Goal: Obtain resource: Obtain resource

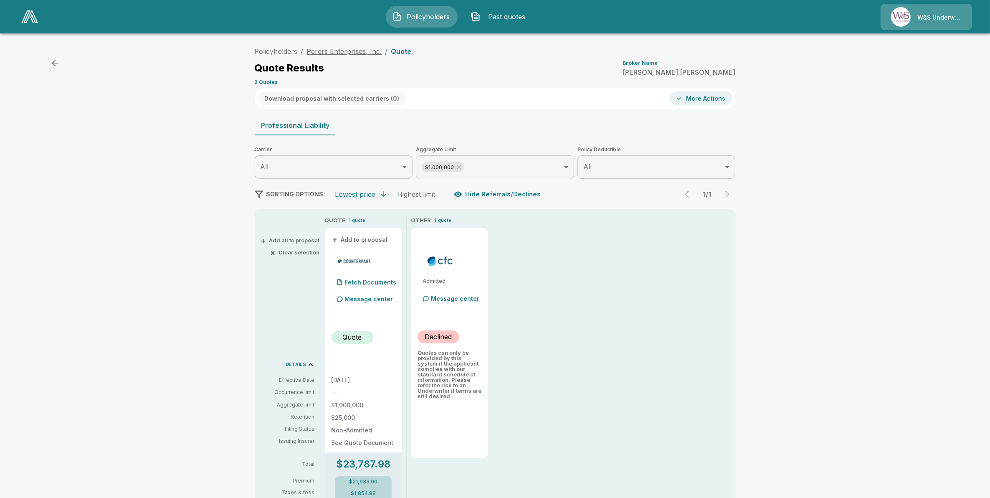
click at [342, 52] on link "Perers Enterprises, Inc." at bounding box center [344, 51] width 75 height 8
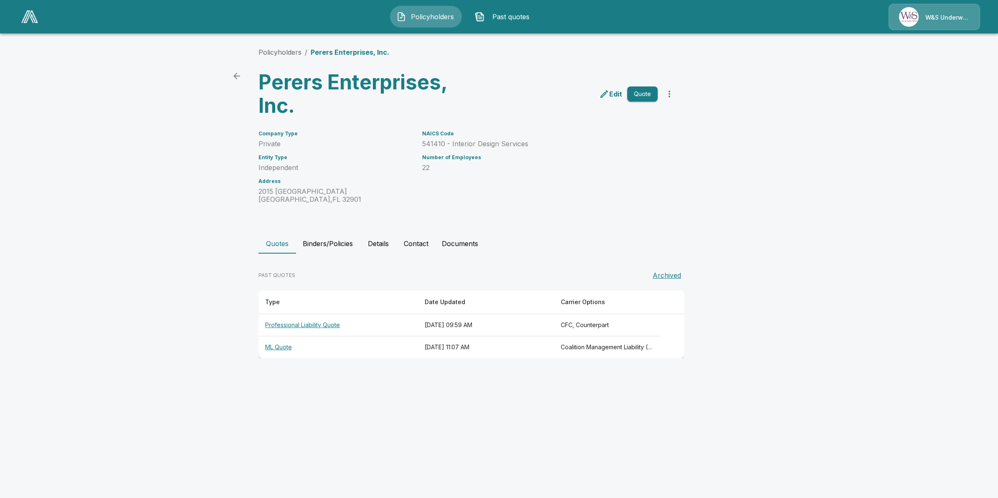
click at [276, 346] on th "ML Quote" at bounding box center [337, 347] width 159 height 22
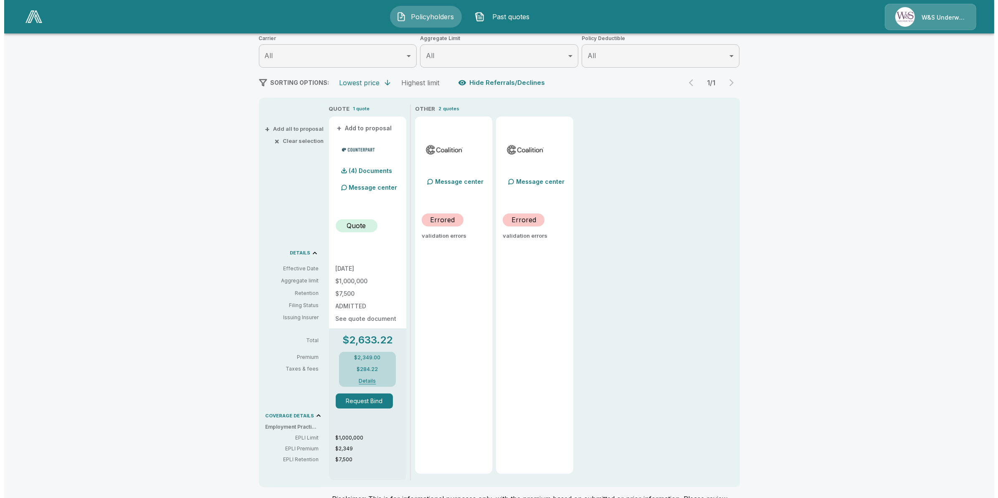
scroll to position [166, 0]
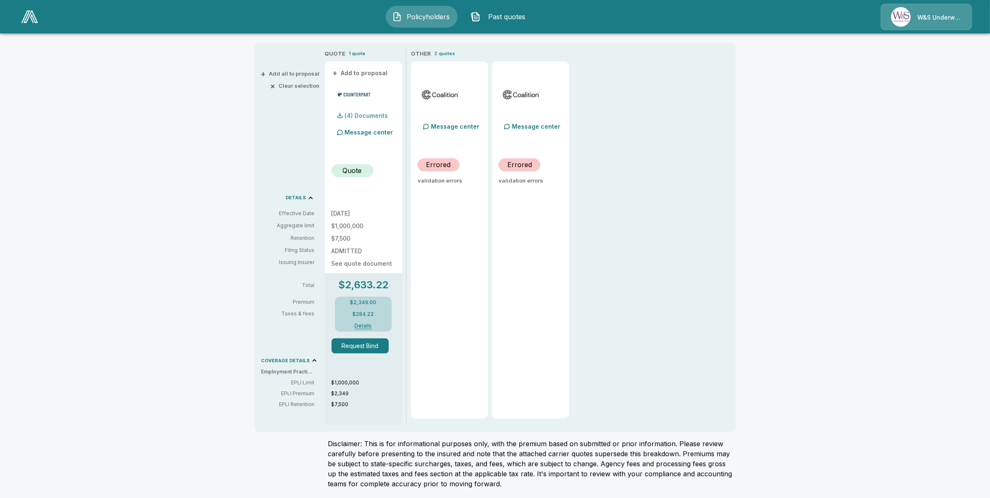
click at [353, 116] on p "(4) Documents" at bounding box center [366, 116] width 43 height 6
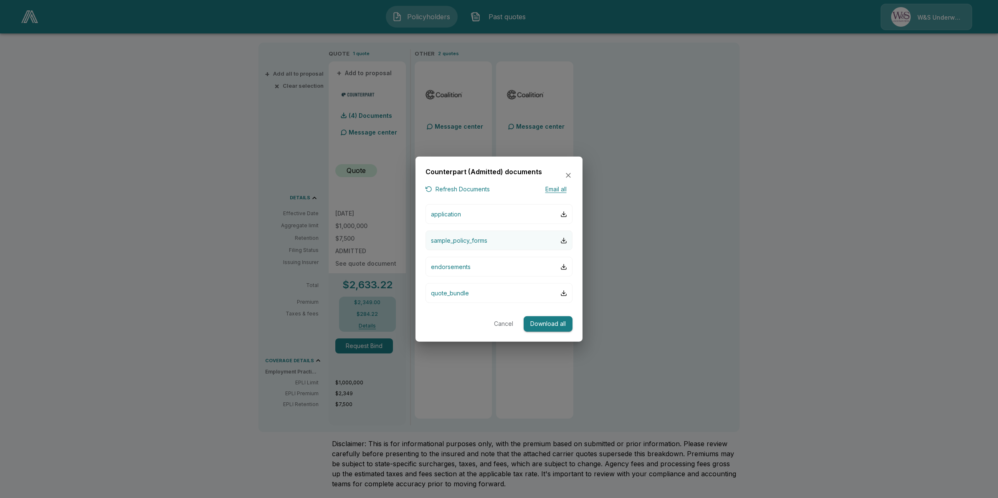
click at [451, 238] on p "sample_policy_forms" at bounding box center [459, 240] width 56 height 9
click at [539, 268] on button "endorsements" at bounding box center [498, 267] width 147 height 20
